Goal: Use online tool/utility: Utilize a website feature to perform a specific function

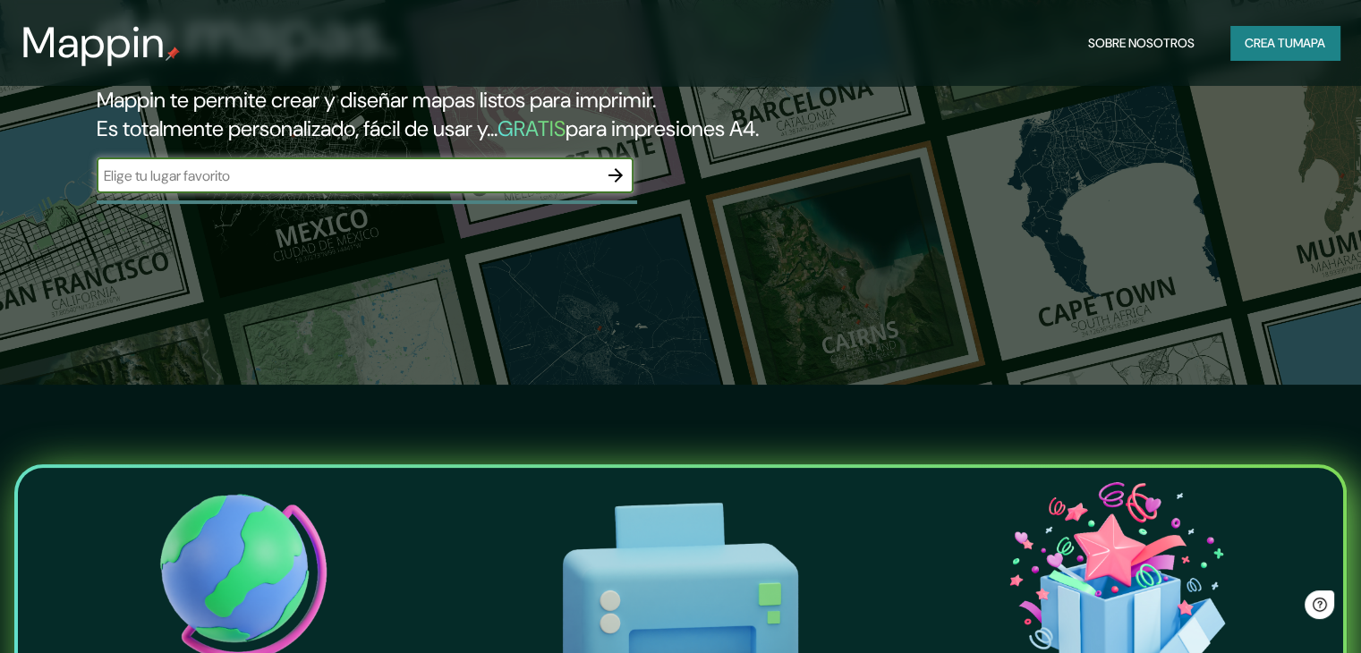
scroll to position [179, 0]
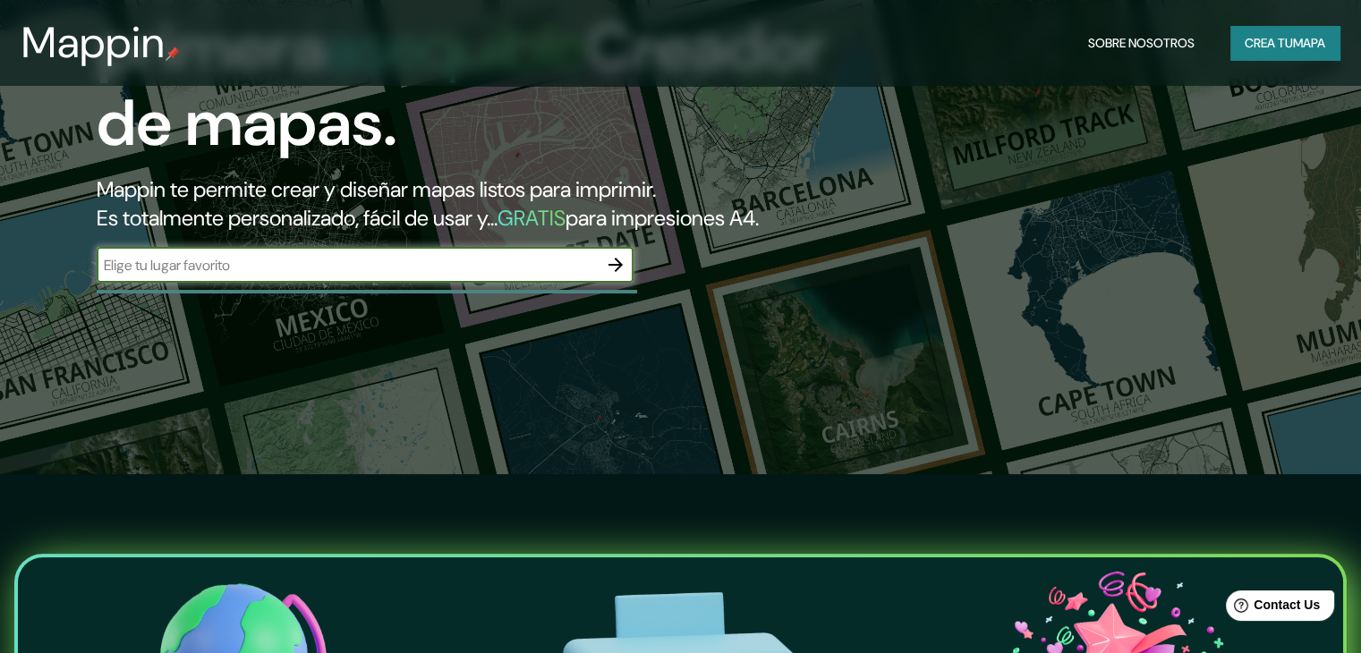
click at [439, 276] on input "text" at bounding box center [347, 265] width 501 height 21
type input "v"
type input "[PERSON_NAME]"
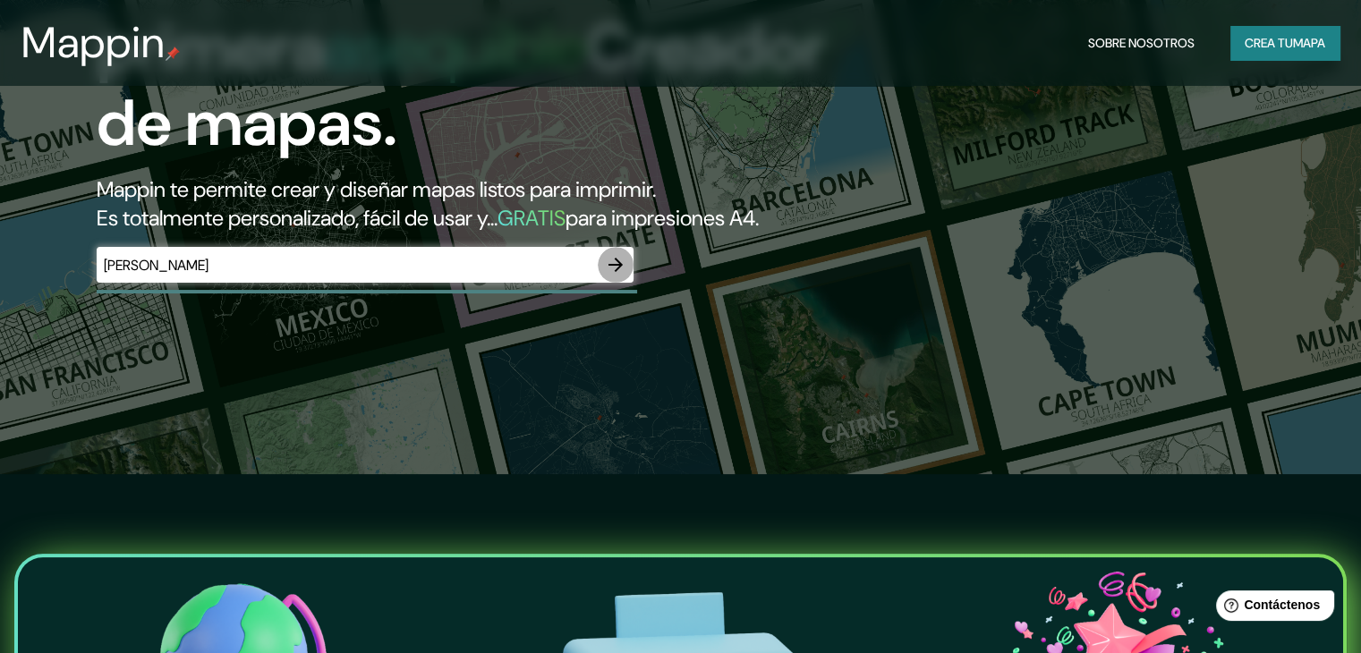
click at [605, 276] on icon "button" at bounding box center [615, 264] width 21 height 21
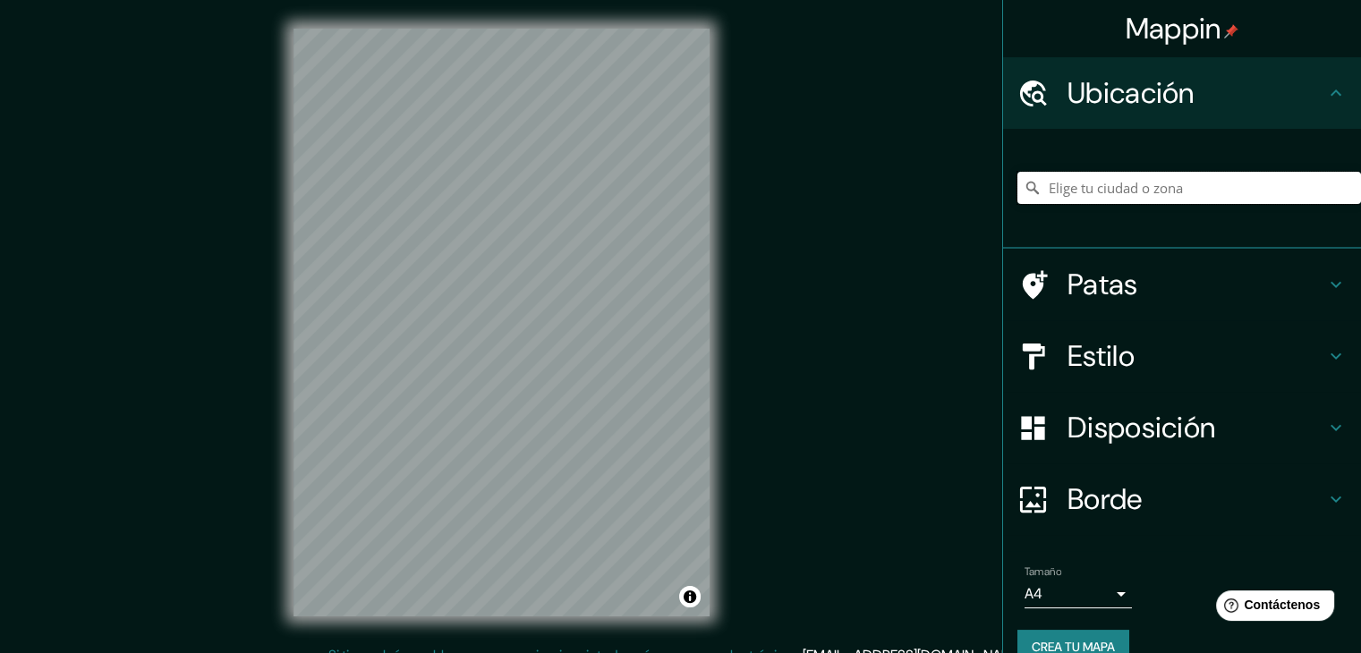
click at [1217, 182] on input "Elige tu ciudad o zona" at bounding box center [1188, 188] width 343 height 32
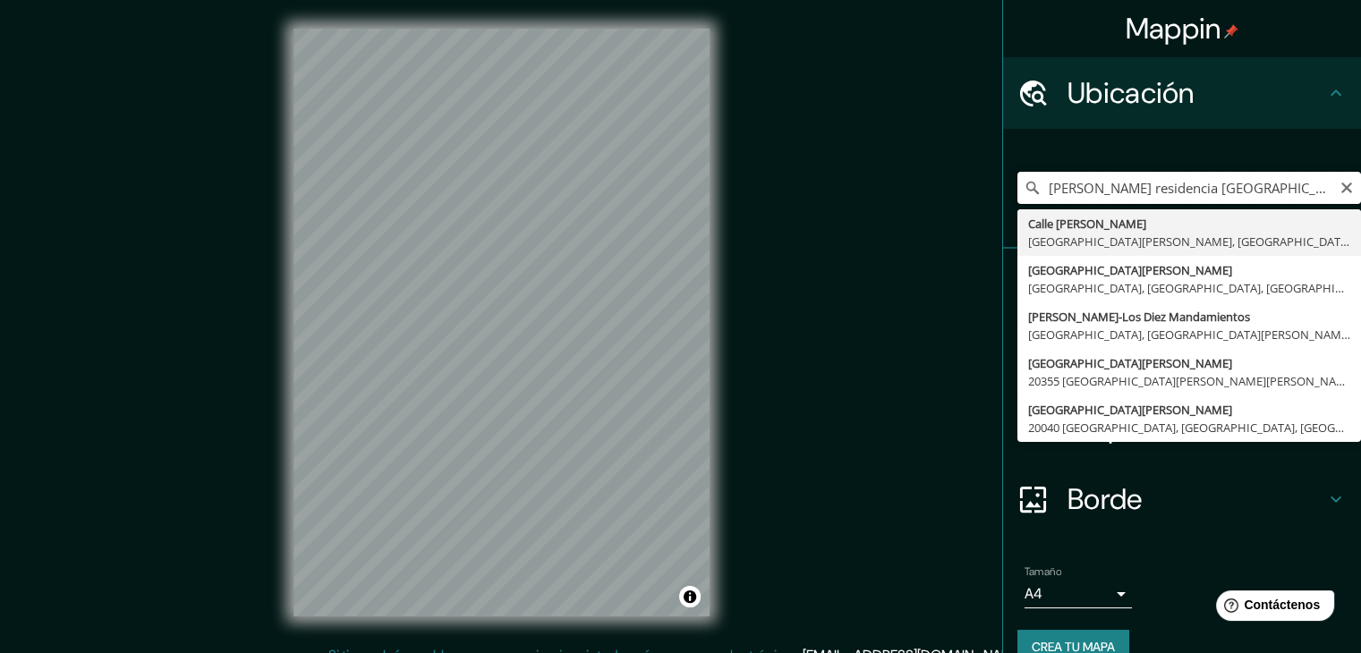
drag, startPoint x: 1109, startPoint y: 188, endPoint x: 1238, endPoint y: 212, distance: 131.1
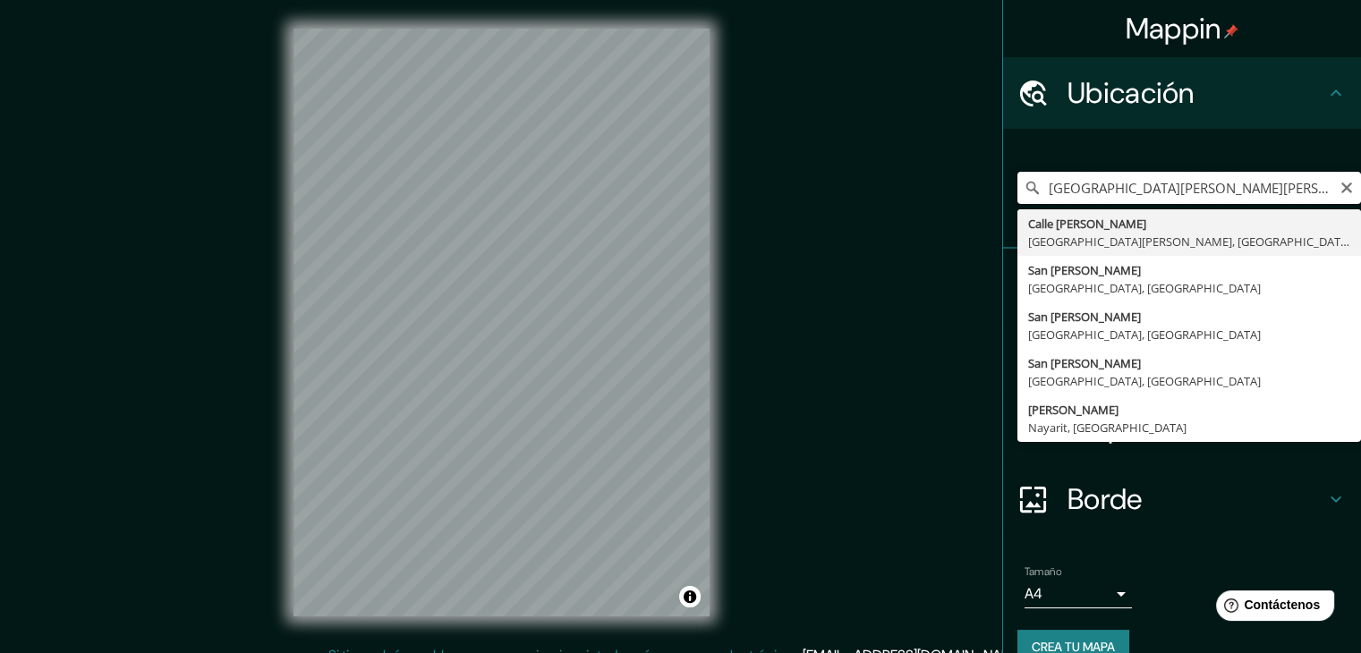
click at [1221, 183] on input "[GEOGRAPHIC_DATA][PERSON_NAME][PERSON_NAME], [GEOGRAPHIC_DATA]" at bounding box center [1188, 188] width 343 height 32
click at [1221, 183] on input "[PERSON_NAME], [GEOGRAPHIC_DATA], [GEOGRAPHIC_DATA]" at bounding box center [1188, 188] width 343 height 32
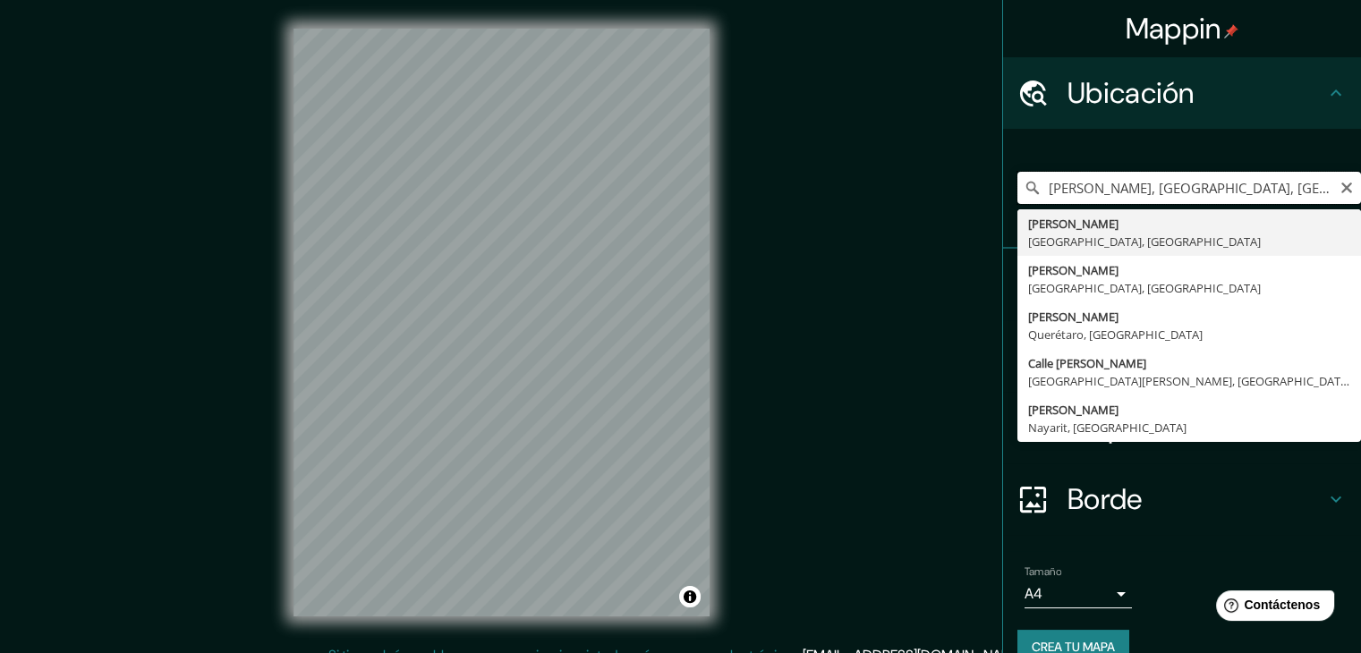
click at [1221, 183] on input "[PERSON_NAME], [GEOGRAPHIC_DATA], [GEOGRAPHIC_DATA]" at bounding box center [1188, 188] width 343 height 32
type input "[PERSON_NAME], [GEOGRAPHIC_DATA], [GEOGRAPHIC_DATA], [GEOGRAPHIC_DATA]"
